Goal: Information Seeking & Learning: Find specific page/section

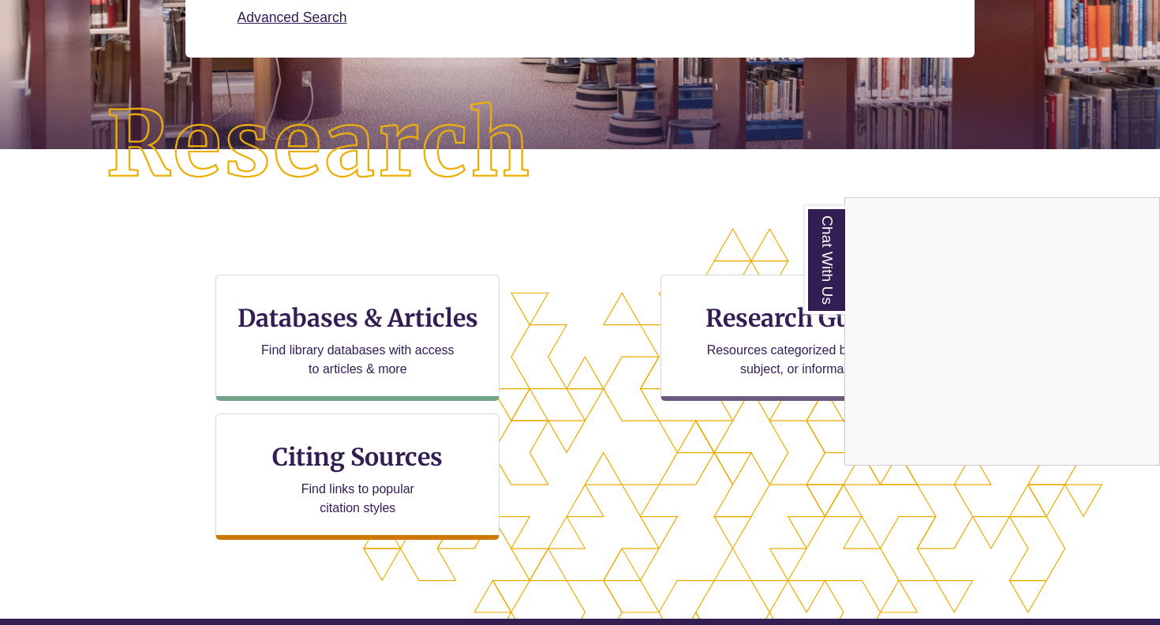
scroll to position [317, 0]
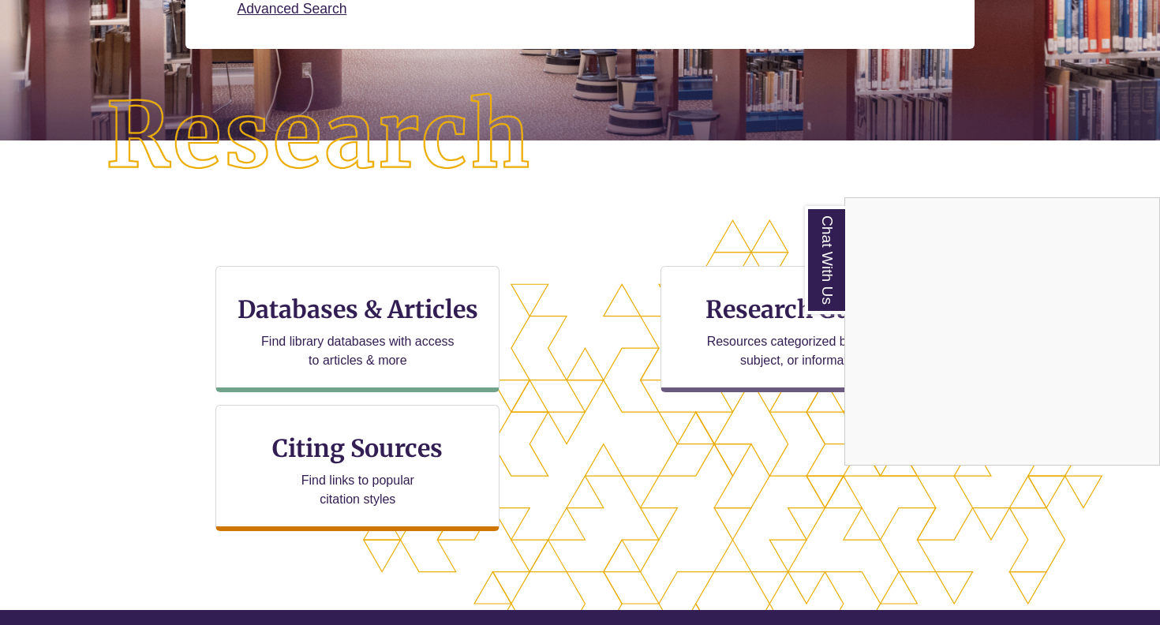
click at [384, 383] on div "Chat With Us" at bounding box center [580, 312] width 1160 height 625
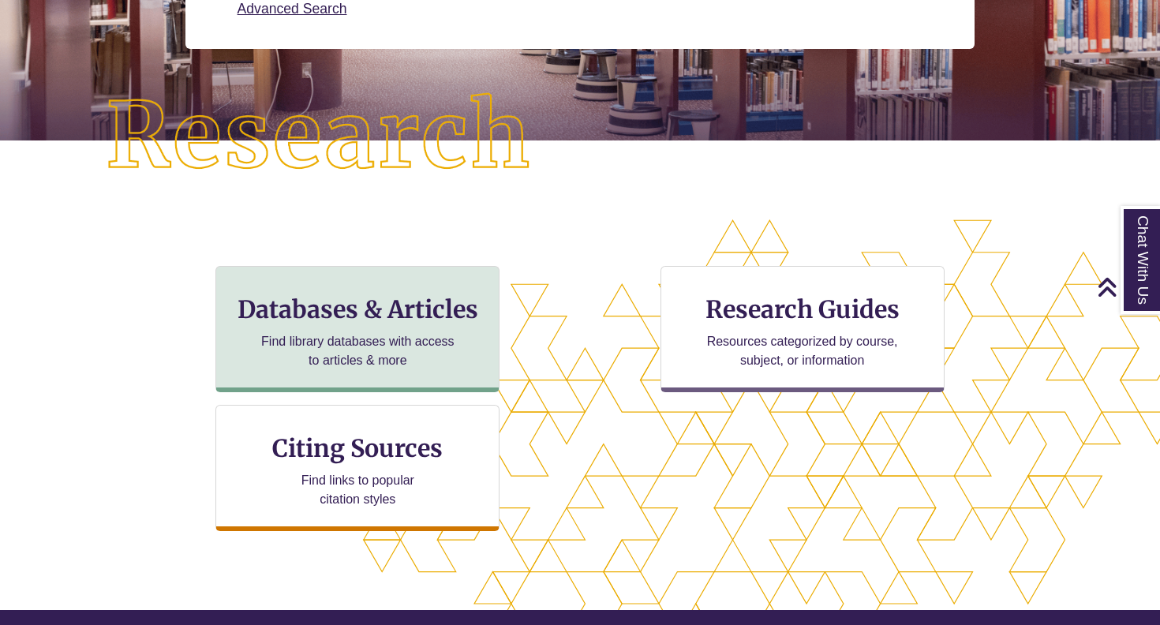
click at [388, 359] on p "Find library databases with access to articles & more" at bounding box center [358, 351] width 206 height 38
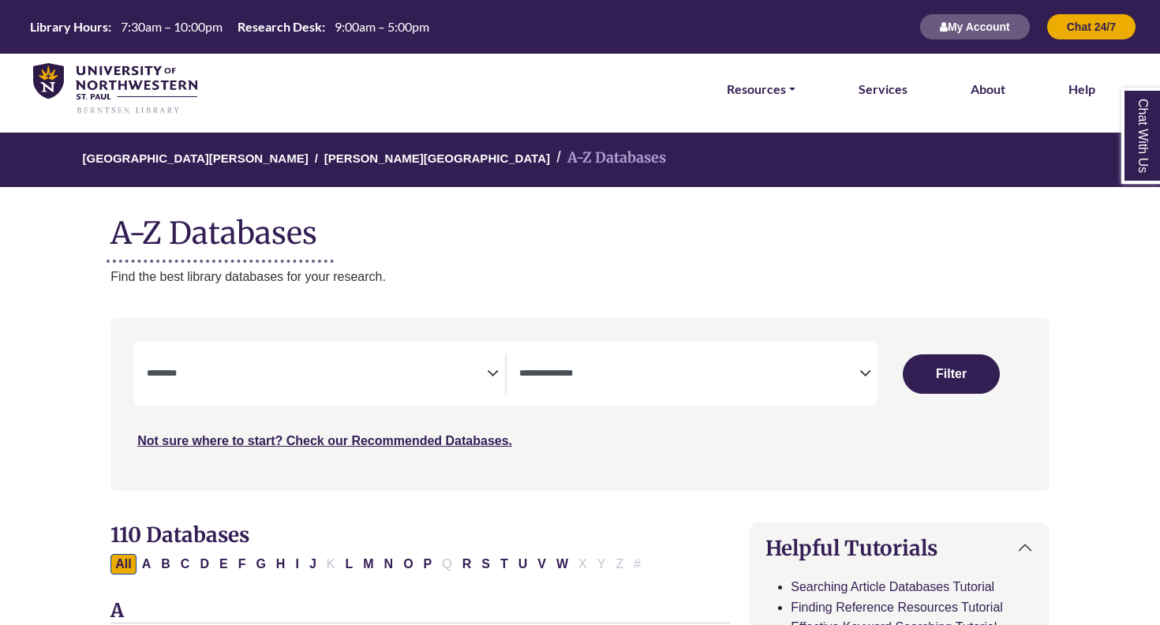
select select "Database Subject Filter"
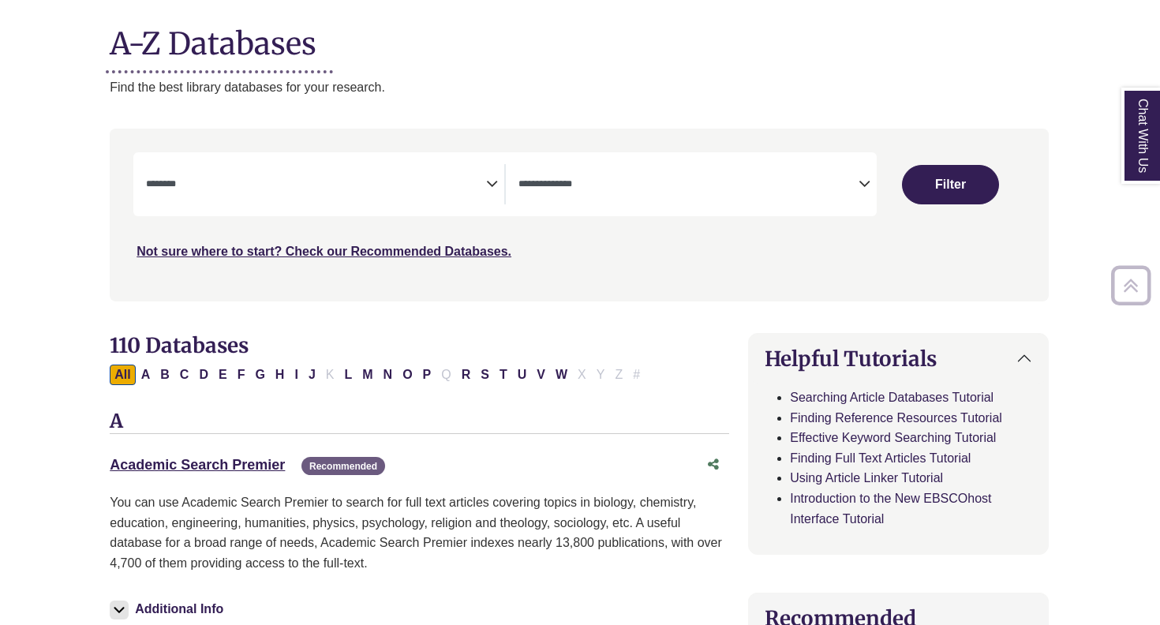
scroll to position [189, 2]
click at [617, 205] on div "**********" at bounding box center [503, 184] width 743 height 64
click at [866, 185] on icon "Search filters" at bounding box center [863, 182] width 12 height 24
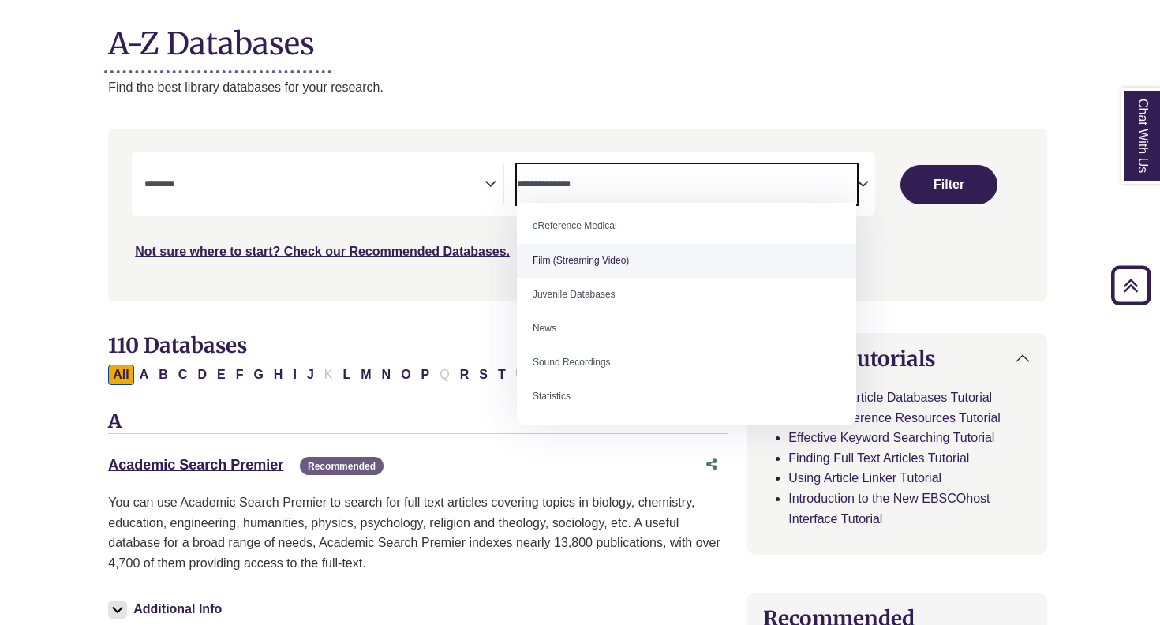
scroll to position [224, 2]
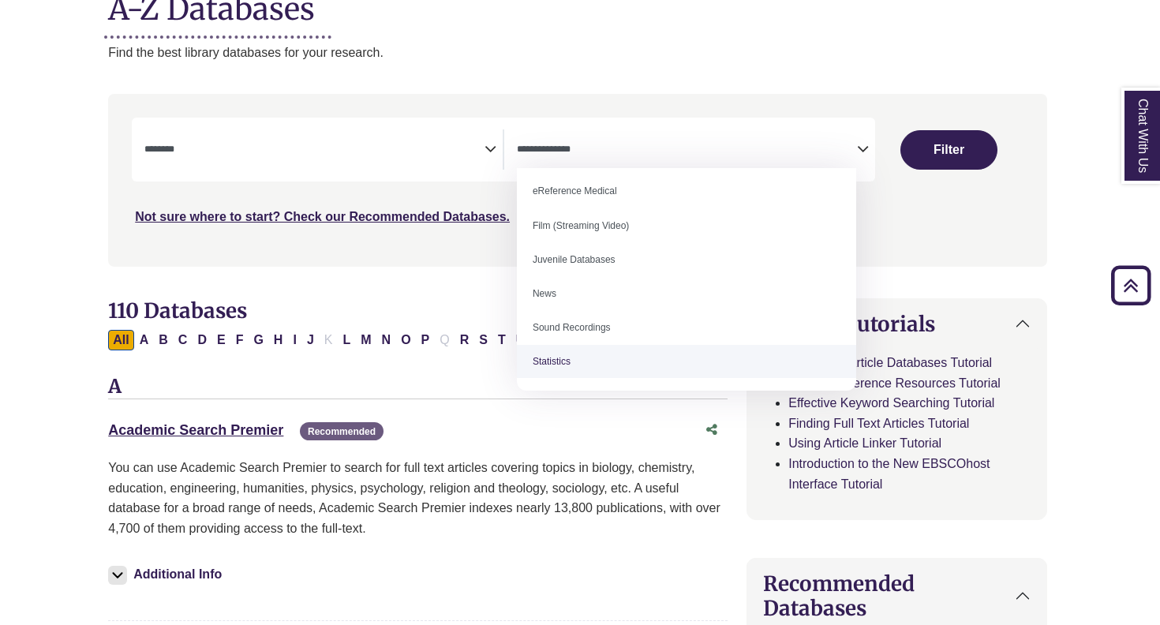
select select "*****"
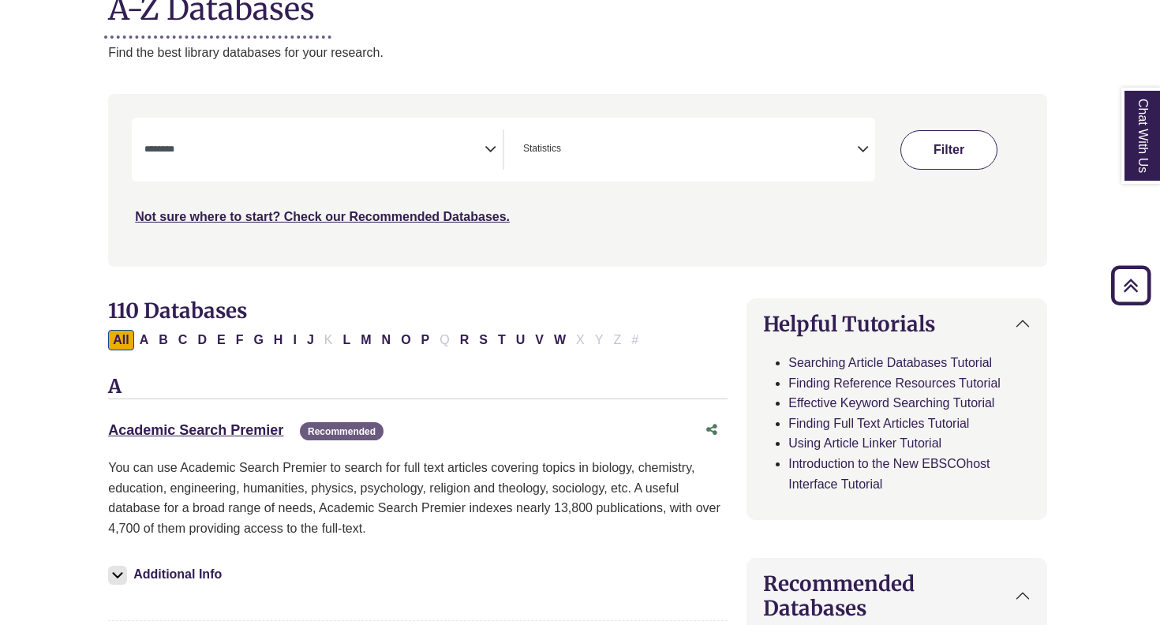
click at [948, 142] on button "Filter" at bounding box center [949, 149] width 97 height 39
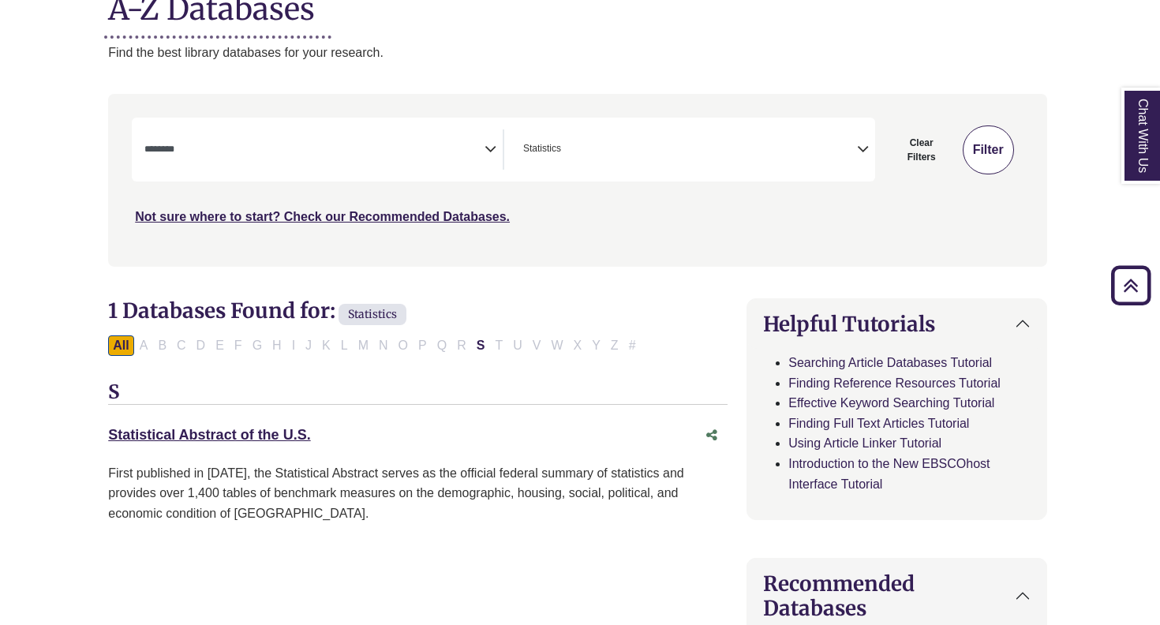
select select "Database Subject Filter"
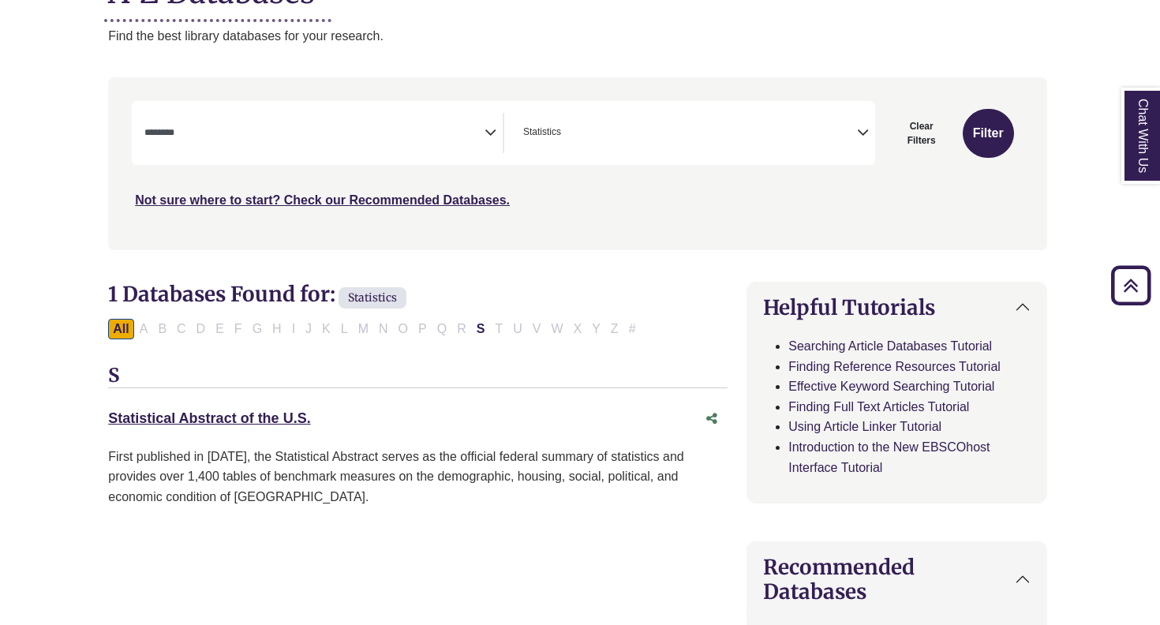
scroll to position [217, 2]
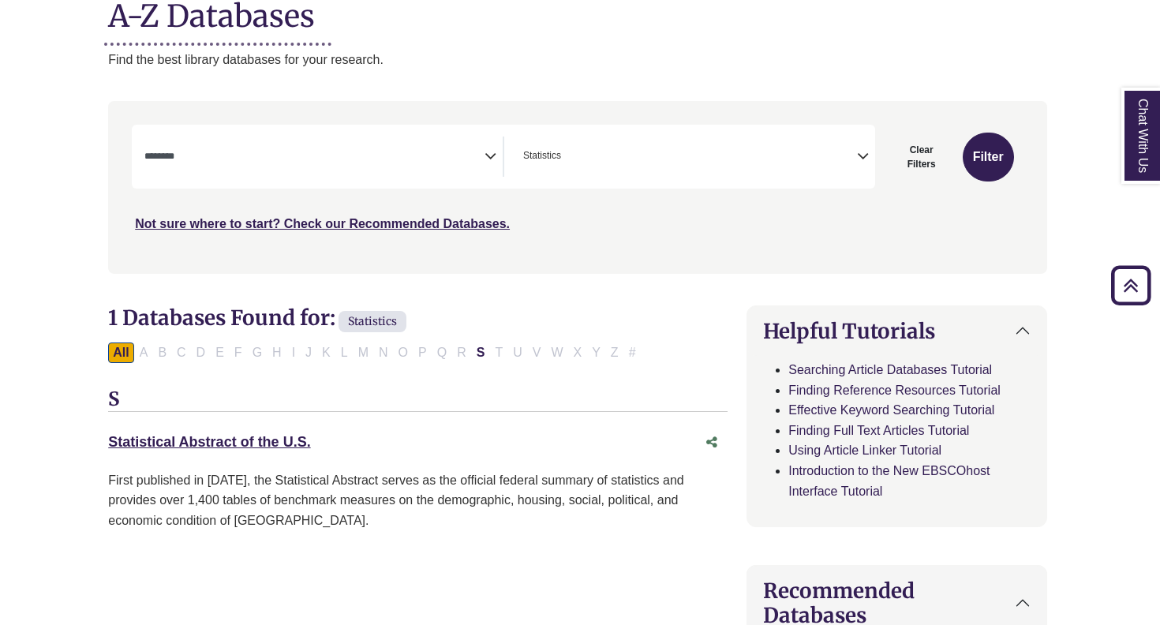
click at [849, 151] on span "× Statistics" at bounding box center [687, 157] width 340 height 40
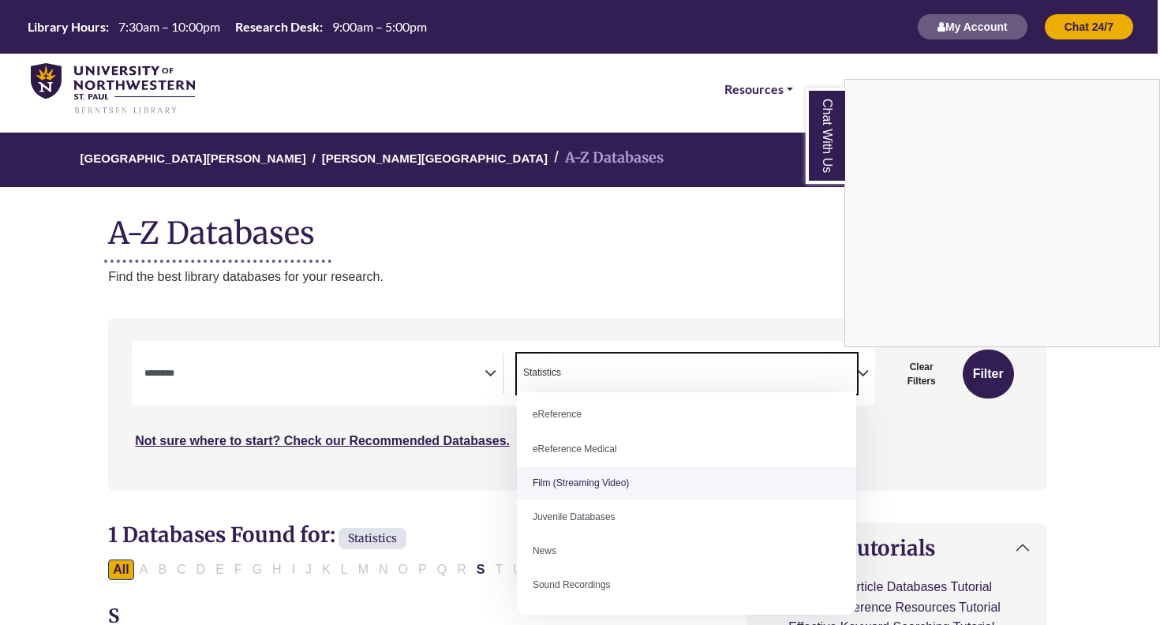
scroll to position [108, 0]
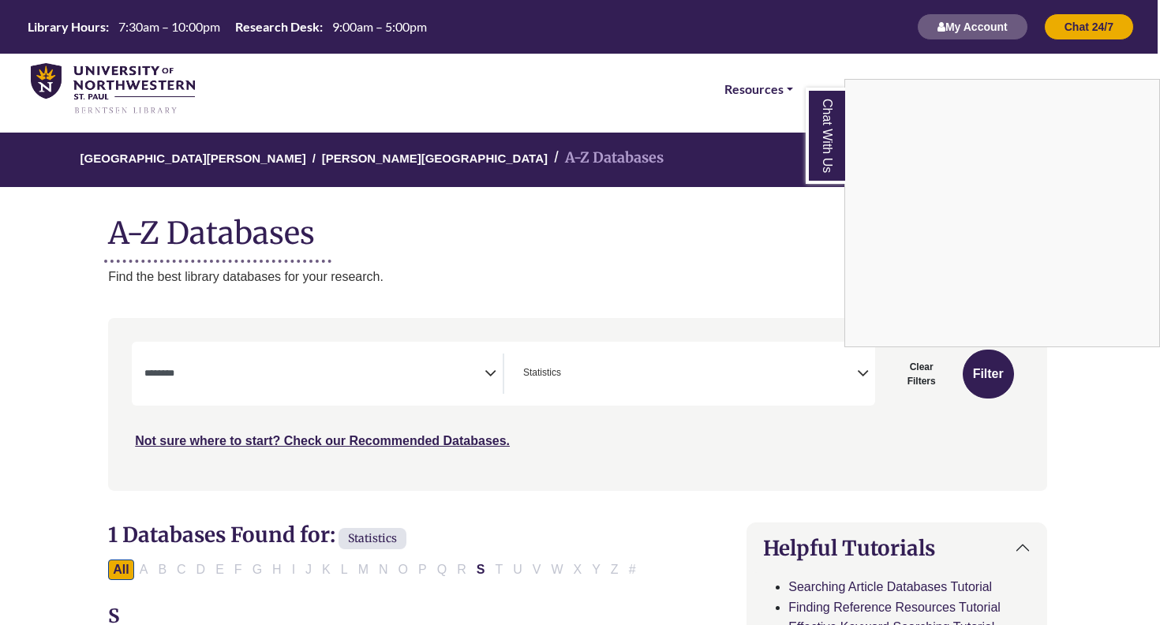
click at [397, 365] on div "Chat With Us" at bounding box center [580, 312] width 1160 height 625
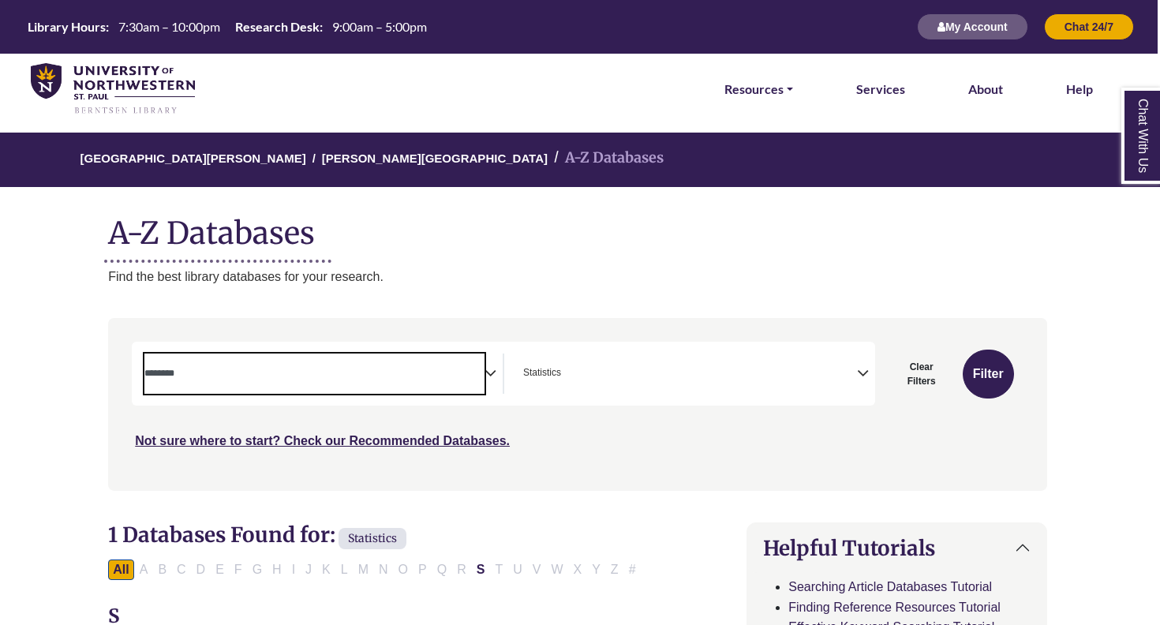
click at [429, 373] on textarea "Search" at bounding box center [314, 375] width 340 height 13
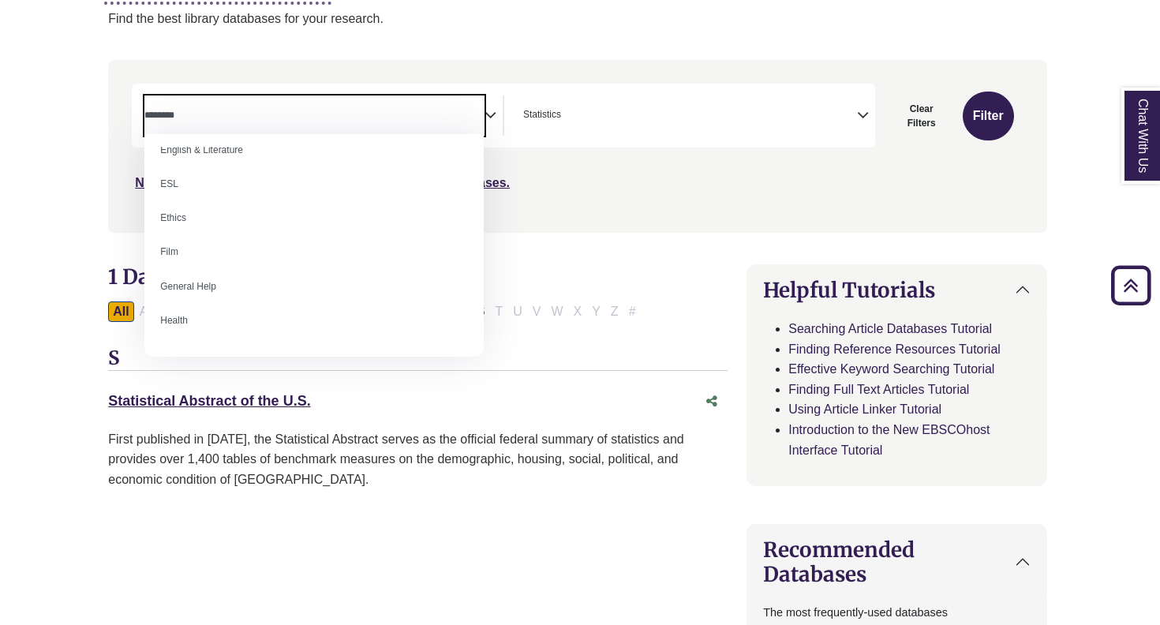
scroll to position [672, 0]
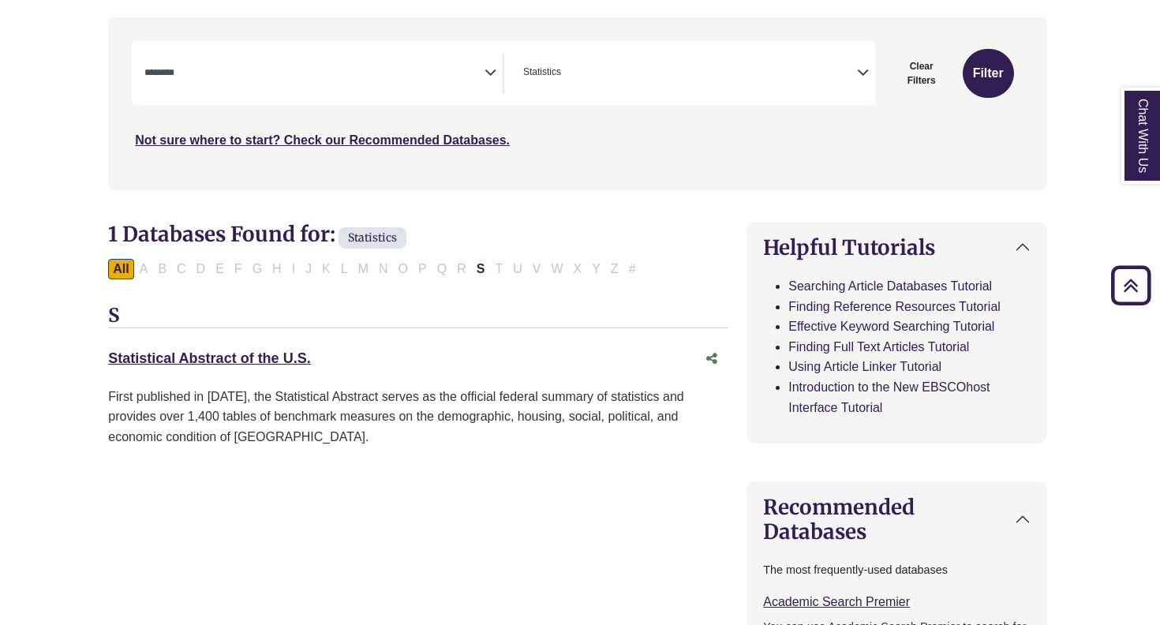
click at [504, 407] on div "Statistical Abstract of the U.S. This link opens in a new window First publishe…" at bounding box center [418, 410] width 620 height 132
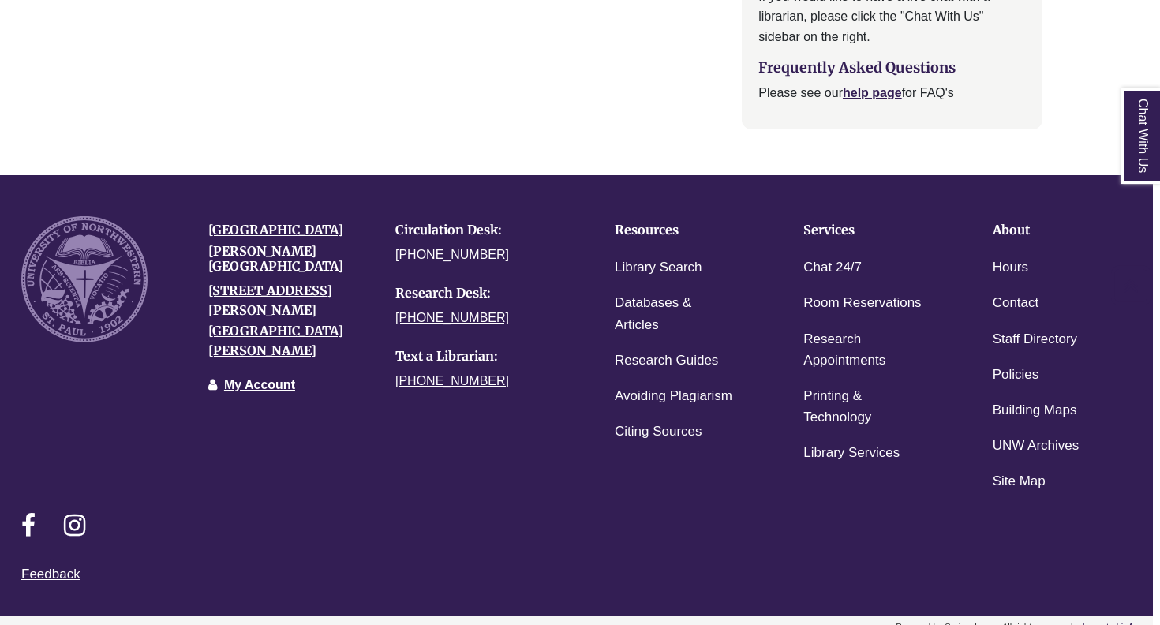
scroll to position [1967, 7]
